Goal: Check status: Check status

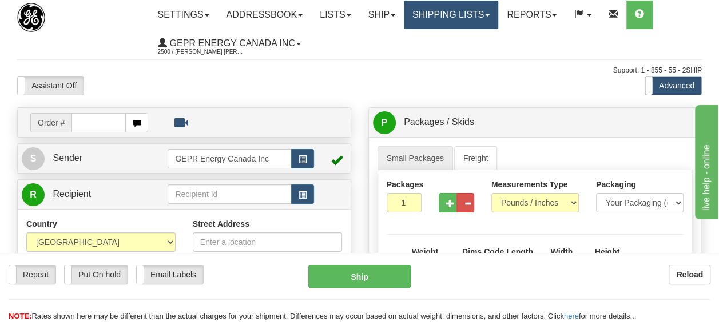
click at [498, 12] on link "Shipping lists" at bounding box center [451, 15] width 94 height 29
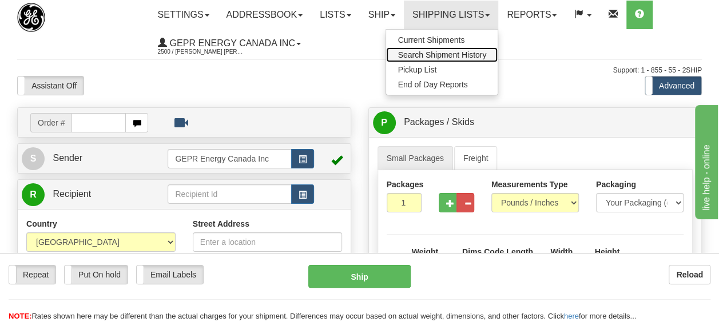
click at [470, 56] on span "Search Shipment History" at bounding box center [441, 54] width 89 height 9
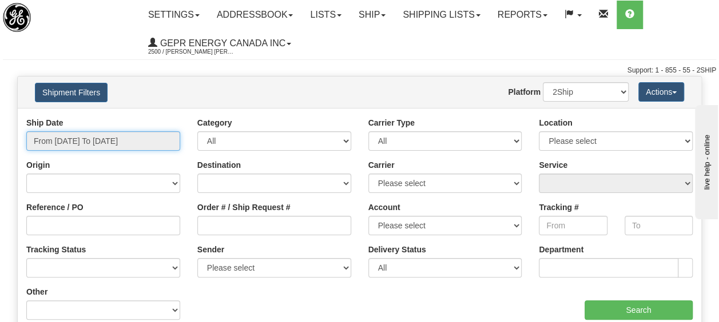
type input "[DATE]"
click at [158, 145] on input "From 09/24/2025 To 09/25/2025" at bounding box center [103, 140] width 154 height 19
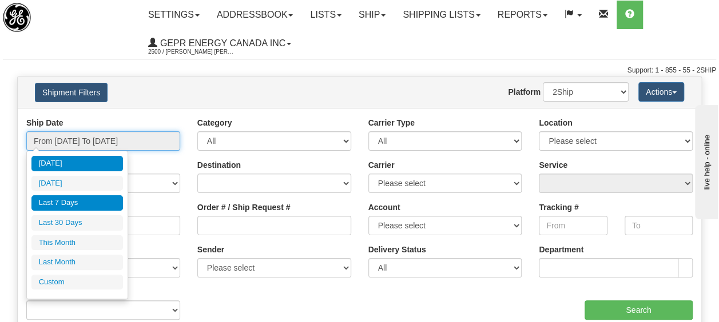
type input "09/24/2025"
type input "09/19/2025"
type input "[DATE]"
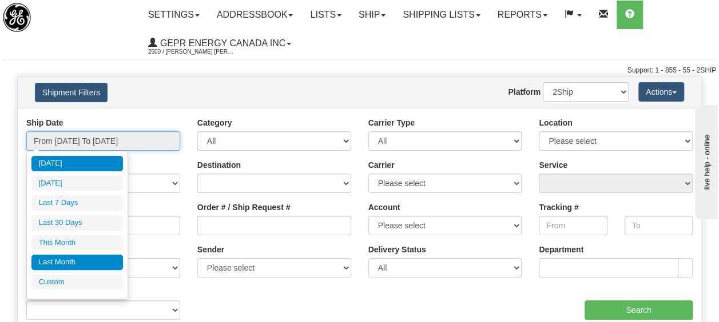
type input "09/01/2025"
type input "09/30/2025"
type input "[DATE]"
type input "08/01/2025"
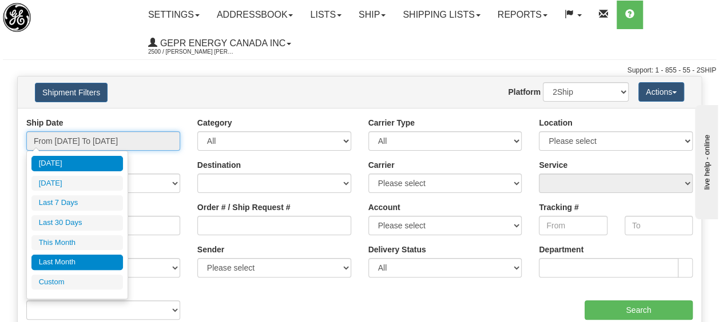
type input "08/31/2025"
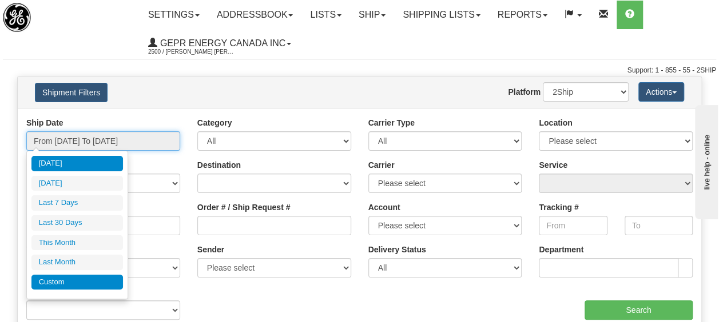
type input "[DATE]"
click at [87, 275] on li "Custom" at bounding box center [76, 282] width 91 height 15
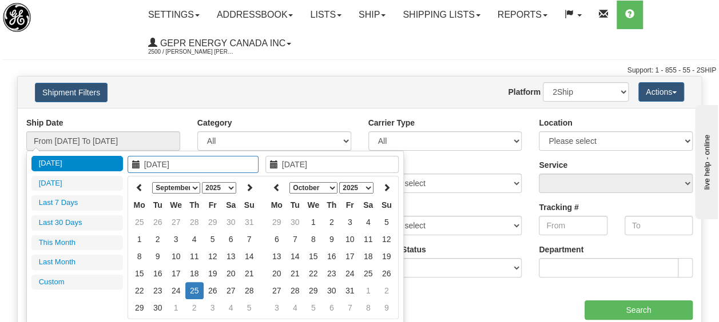
type input "08/01/2025"
type input "08/31/2025"
type input "[DATE]"
type input "09/01/2025"
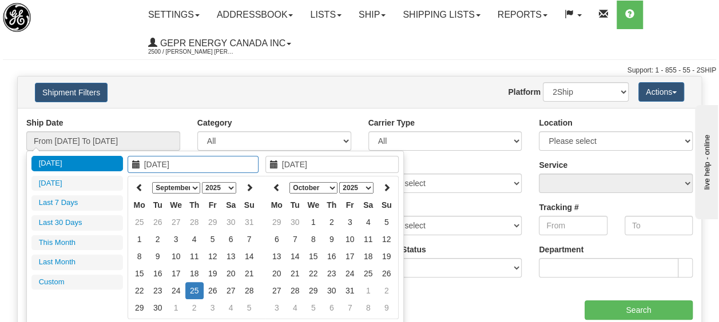
type input "09/30/2025"
type input "08/27/2025"
type input "[DATE]"
click at [138, 188] on icon at bounding box center [139, 188] width 8 height 8
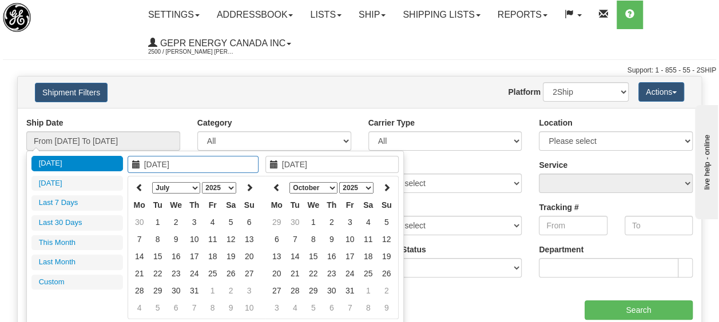
click at [138, 188] on icon at bounding box center [139, 188] width 8 height 8
type input "01/01/2025"
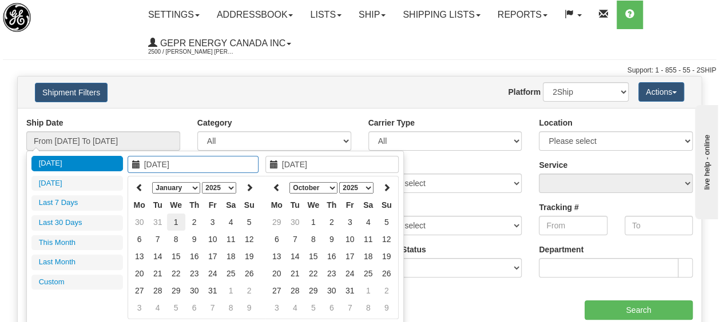
click at [178, 220] on td "1" at bounding box center [176, 222] width 18 height 17
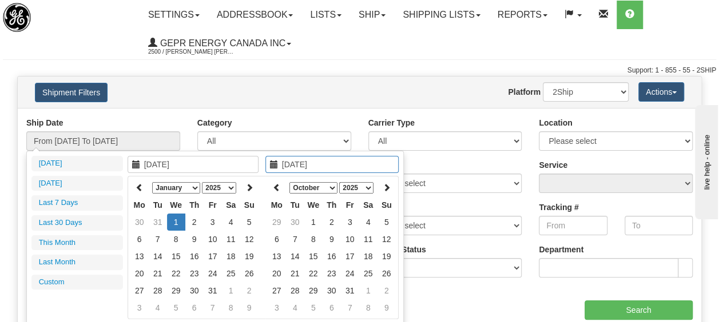
type input "01/01/2025"
click at [178, 218] on td "1" at bounding box center [176, 222] width 18 height 17
type input "From 01/01/2025 To 01/01/2025"
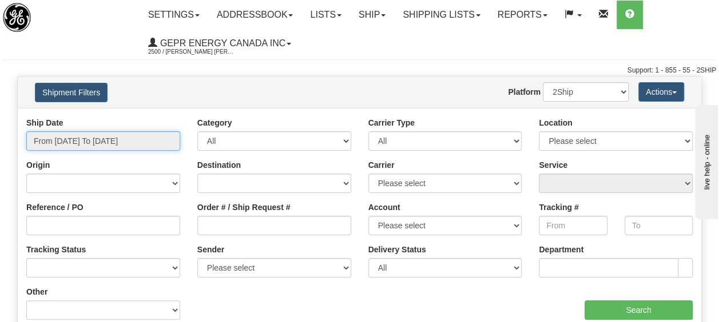
click at [172, 142] on input "From 01/01/2025 To 01/01/2025" at bounding box center [103, 140] width 154 height 19
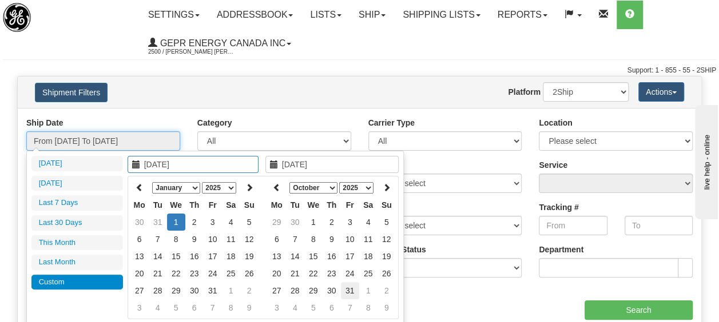
type input "10/31/2025"
click at [350, 284] on td "31" at bounding box center [350, 290] width 18 height 17
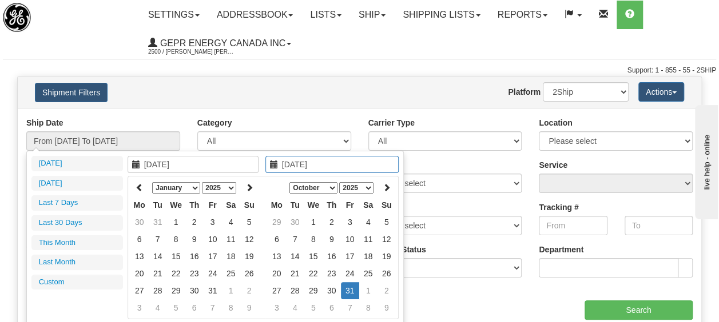
type input "11/09/2025"
click at [349, 127] on div "Category All Inbound Outbound" at bounding box center [274, 134] width 154 height 34
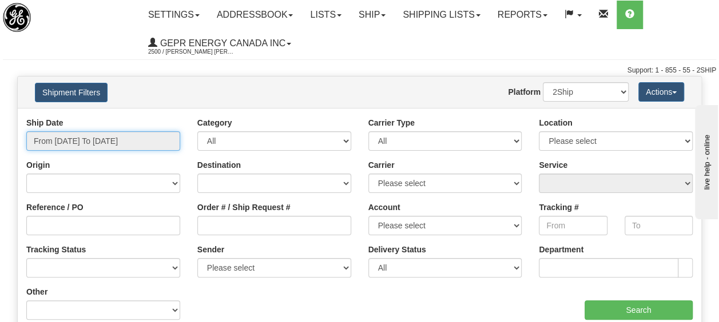
type input "01/01/2025"
click at [117, 139] on input "From 01/01/2025 To 01/01/2025" at bounding box center [103, 140] width 154 height 19
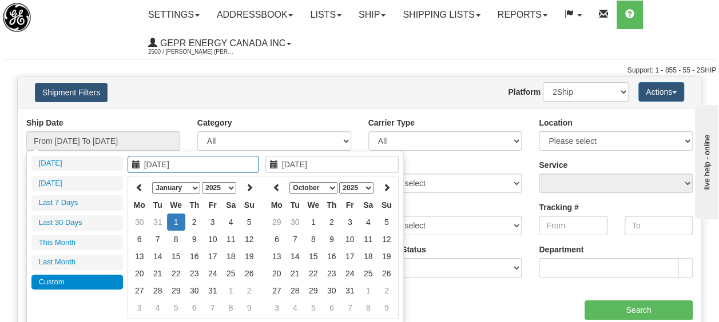
click at [180, 220] on td "1" at bounding box center [176, 222] width 18 height 17
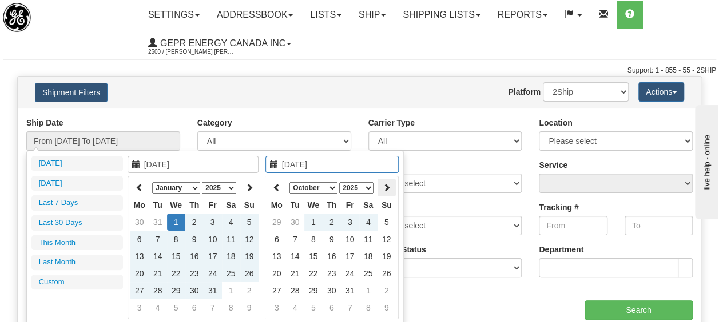
click at [386, 188] on icon at bounding box center [386, 188] width 8 height 8
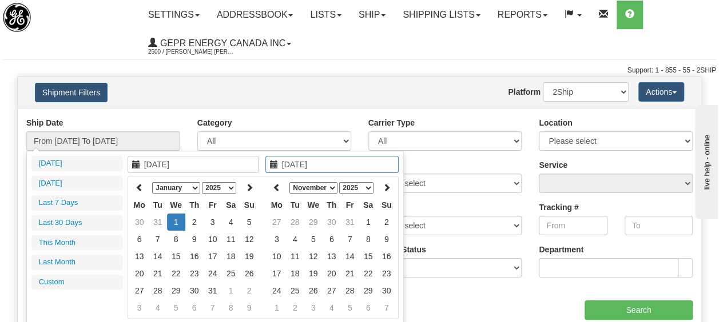
click at [386, 188] on icon at bounding box center [386, 188] width 8 height 8
click at [271, 183] on th at bounding box center [277, 188] width 18 height 18
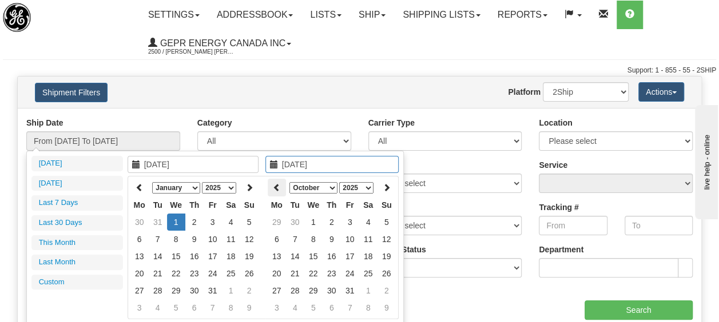
click at [270, 182] on th at bounding box center [277, 188] width 18 height 18
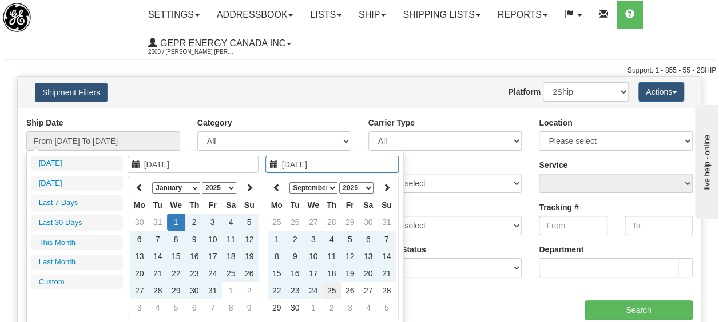
type input "[DATE]"
click at [333, 289] on td "25" at bounding box center [331, 290] width 18 height 17
type input "From 01/01/2025 To 09/25/2025"
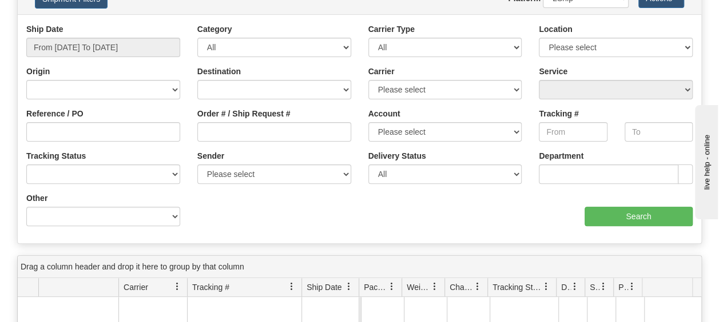
scroll to position [96, 0]
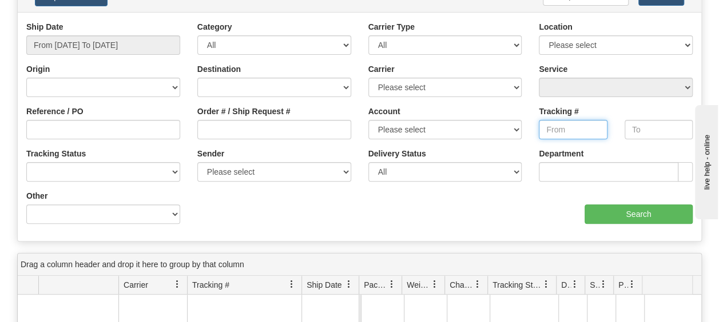
click at [574, 129] on input "Tracking #" at bounding box center [573, 129] width 68 height 19
paste input "390444322385"
type input "390444322385"
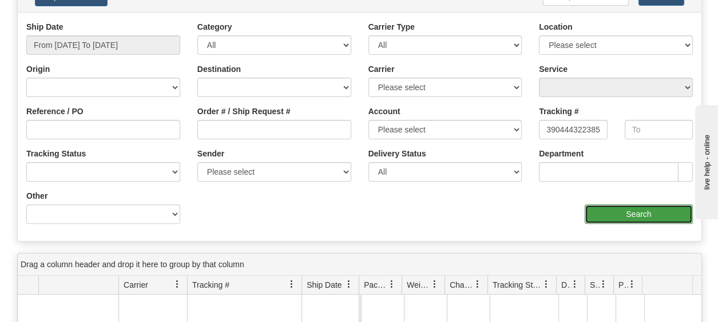
click at [636, 214] on input "Search" at bounding box center [638, 214] width 108 height 19
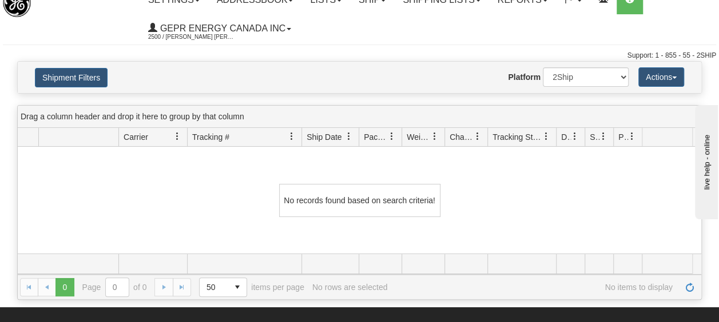
scroll to position [0, 0]
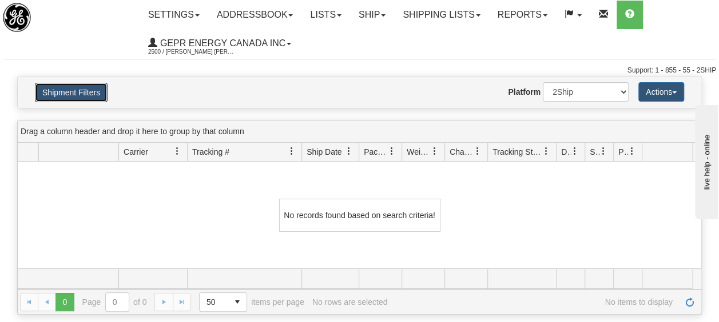
click at [80, 94] on button "Shipment Filters" at bounding box center [71, 92] width 73 height 19
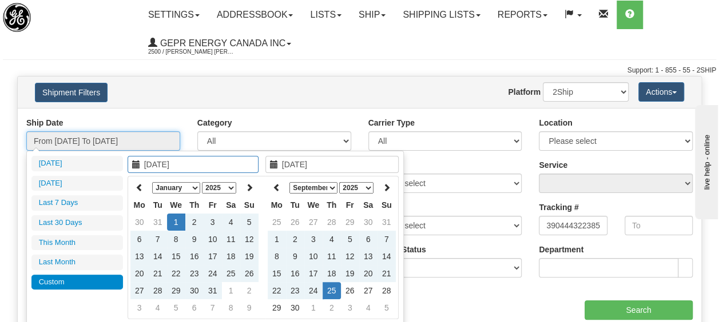
click at [146, 141] on input "From 01/01/2025 To 09/25/2025" at bounding box center [103, 140] width 154 height 19
click at [193, 186] on select "January February March April May June July August September October November De…" at bounding box center [176, 187] width 48 height 11
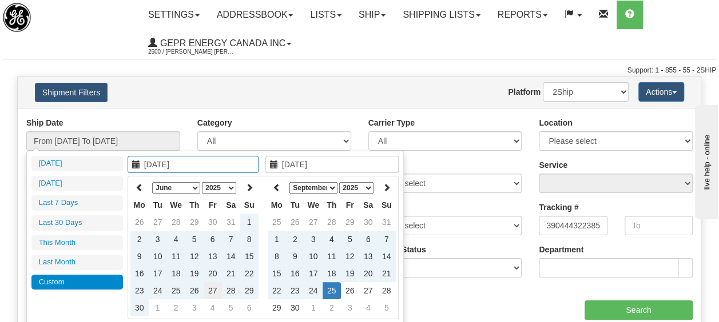
type input "06/27/2025"
click at [215, 289] on td "27" at bounding box center [213, 290] width 18 height 17
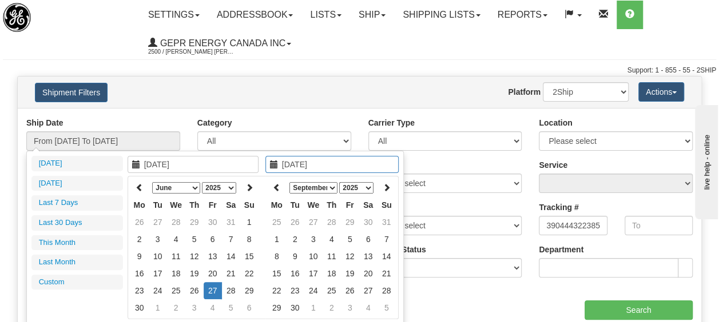
type input "06/27/2025"
click at [213, 292] on td "27" at bounding box center [213, 290] width 18 height 17
type input "From 06/27/2025 To 06/27/2025"
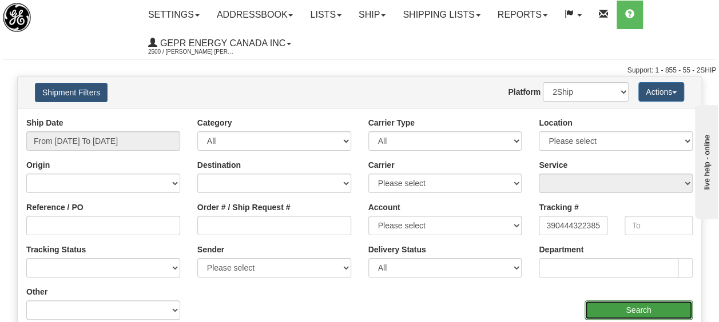
click at [638, 310] on input "Search" at bounding box center [638, 310] width 108 height 19
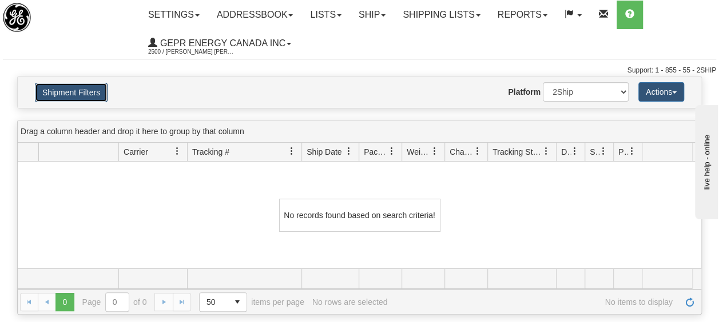
click at [67, 98] on button "Shipment Filters" at bounding box center [71, 92] width 73 height 19
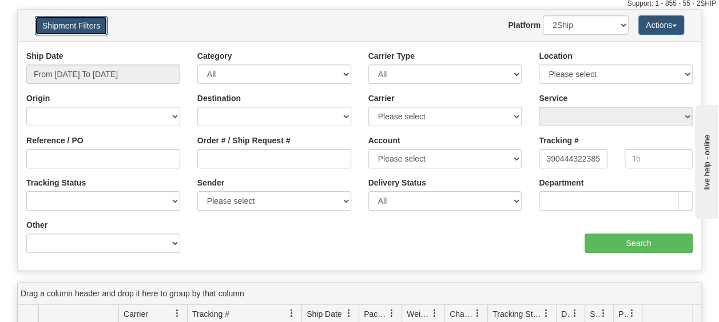
scroll to position [66, 0]
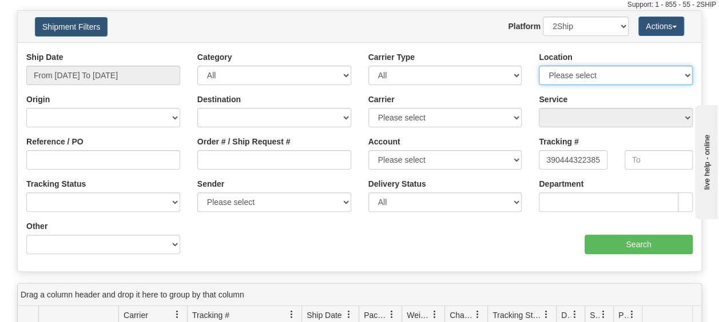
click at [639, 67] on select "Please select MARKHAM L6C 0M1" at bounding box center [616, 75] width 154 height 19
select select "5328"
click at [539, 66] on select "Please select MARKHAM L6C 0M1" at bounding box center [616, 75] width 154 height 19
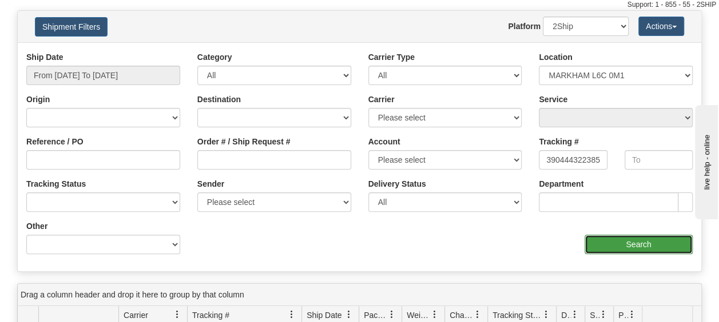
click at [646, 245] on input "Search" at bounding box center [638, 244] width 108 height 19
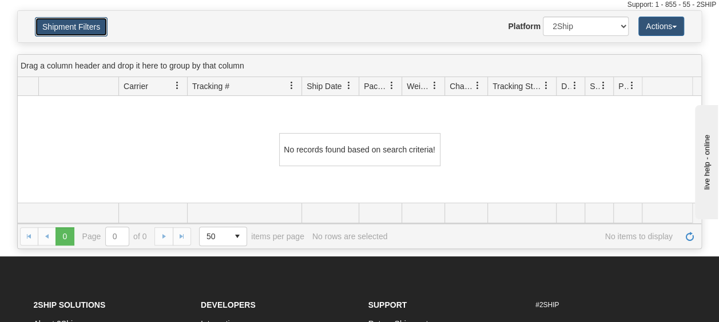
click at [87, 27] on button "Shipment Filters" at bounding box center [71, 26] width 73 height 19
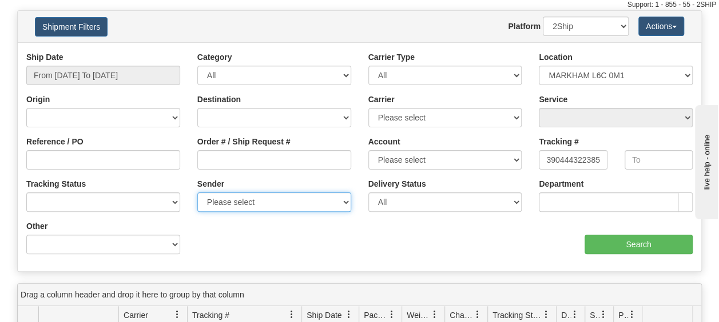
click at [300, 200] on select "Please select GEPR Energy Canada Inc, Syed Salman Qadir, (CA) GEPR Energy Canad…" at bounding box center [274, 202] width 154 height 19
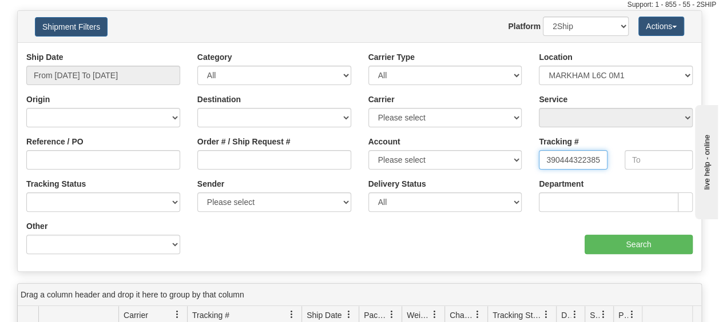
scroll to position [0, 17]
drag, startPoint x: 1263, startPoint y: 374, endPoint x: 774, endPoint y: 225, distance: 510.9
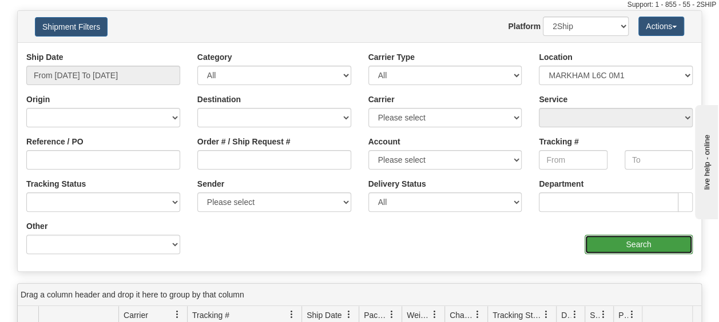
click at [605, 238] on input "Search" at bounding box center [638, 244] width 108 height 19
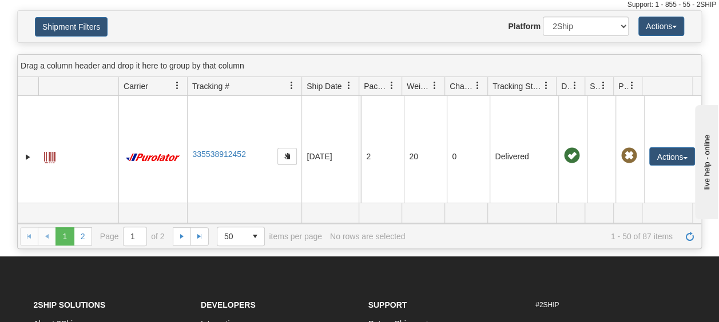
drag, startPoint x: 755, startPoint y: 238, endPoint x: 693, endPoint y: 125, distance: 128.7
click at [81, 239] on link "2" at bounding box center [83, 237] width 18 height 18
